Goal: Task Accomplishment & Management: Manage account settings

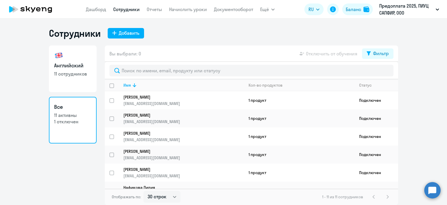
select select "30"
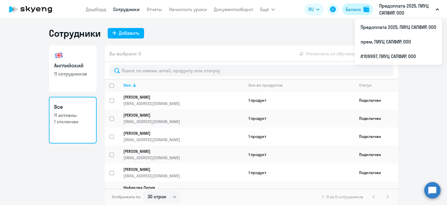
click at [359, 10] on div "Баланс" at bounding box center [353, 9] width 15 height 7
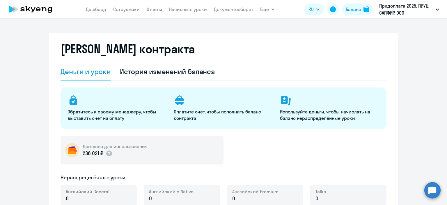
select select "english_adult_not_native_speaker"
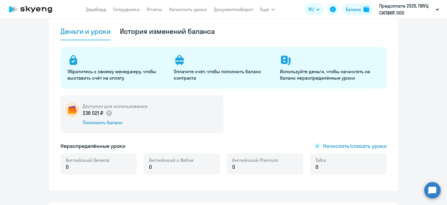
scroll to position [58, 0]
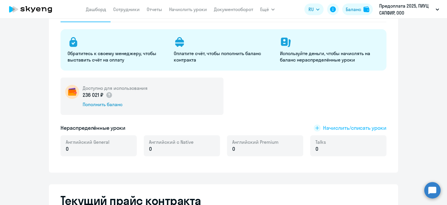
click at [351, 127] on span "Начислить/списать уроки" at bounding box center [354, 128] width 63 height 8
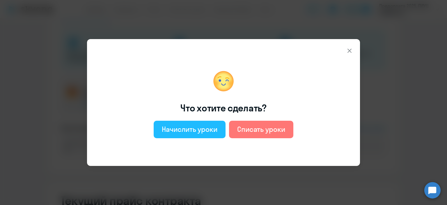
click at [198, 128] on div "Начислить уроки" at bounding box center [190, 128] width 56 height 9
select select "english_adult_not_native_speaker"
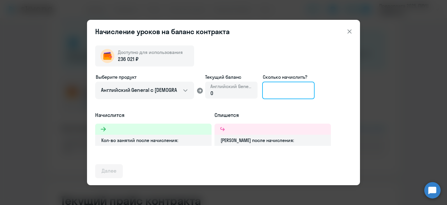
click at [280, 93] on input at bounding box center [288, 89] width 52 height 17
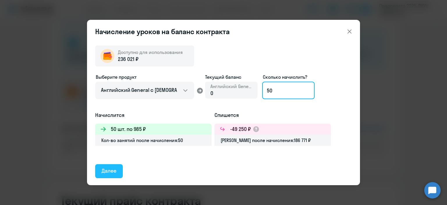
type input "50"
click at [105, 171] on div "Далее" at bounding box center [109, 171] width 15 height 8
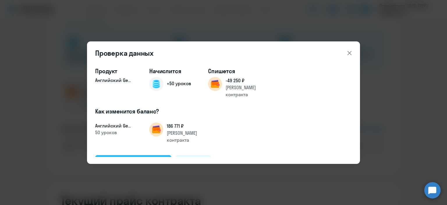
click at [147, 158] on div "Подтвердить и начислить" at bounding box center [133, 162] width 63 height 8
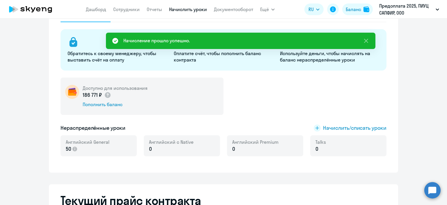
click at [197, 9] on link "Начислить уроки" at bounding box center [188, 9] width 38 height 6
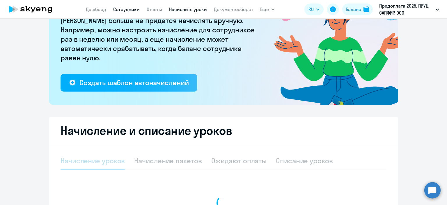
select select "10"
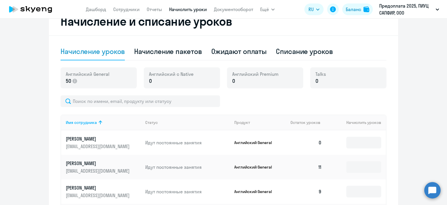
scroll to position [233, 0]
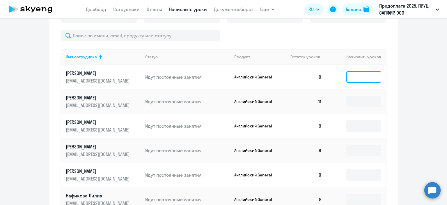
click at [366, 80] on input at bounding box center [363, 77] width 35 height 12
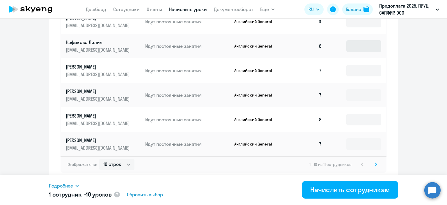
scroll to position [386, 0]
type input "10"
click at [375, 164] on svg-icon at bounding box center [375, 163] width 7 height 7
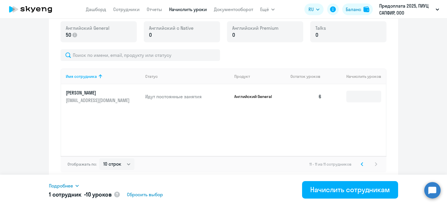
scroll to position [213, 0]
click at [361, 164] on icon at bounding box center [362, 163] width 2 height 3
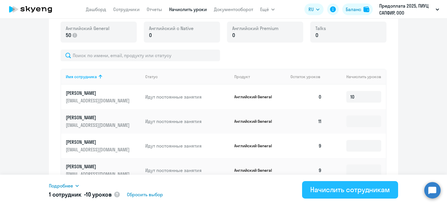
scroll to position [386, 0]
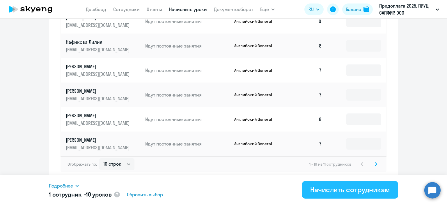
click at [362, 192] on div "Начислить сотрудникам" at bounding box center [350, 188] width 80 height 9
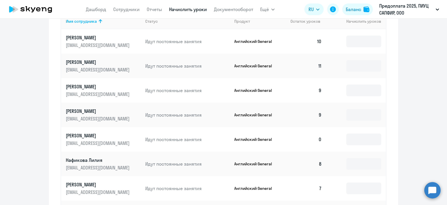
scroll to position [241, 0]
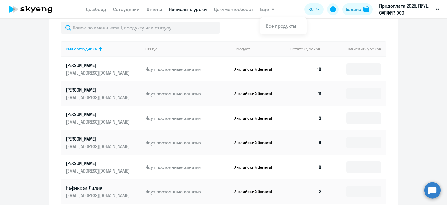
click at [79, 63] on p "[PERSON_NAME]" at bounding box center [98, 65] width 65 height 6
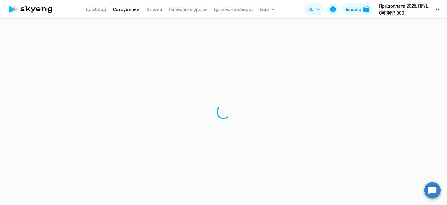
select select "english"
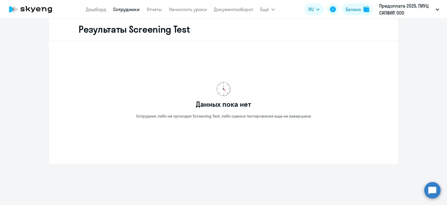
scroll to position [962, 0]
